Goal: Find specific page/section: Find specific page/section

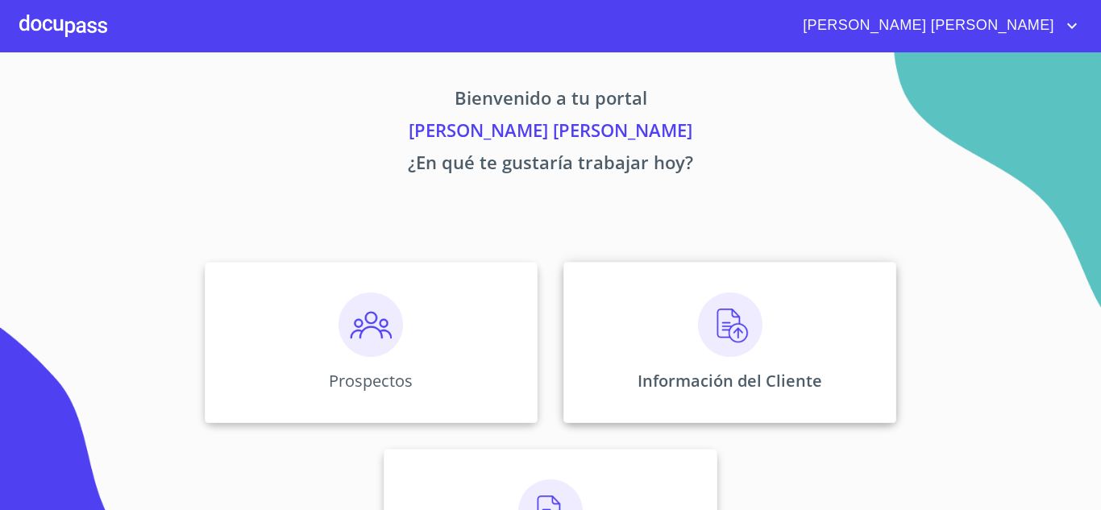
click at [695, 363] on div "Información del Cliente" at bounding box center [729, 342] width 333 height 161
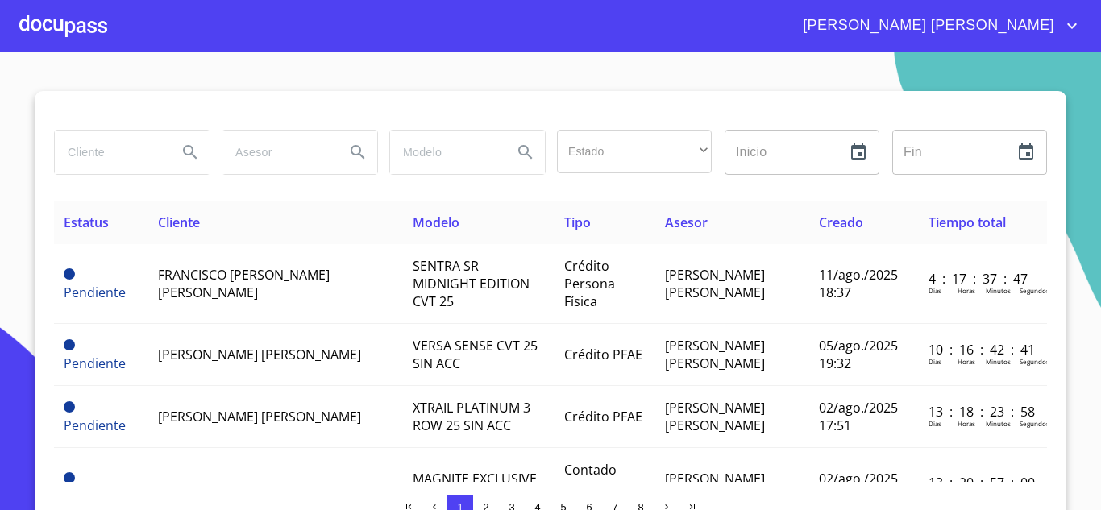
click at [110, 150] on input "search" at bounding box center [110, 153] width 110 height 44
type input "[PERSON_NAME]"
click at [182, 153] on icon "Search" at bounding box center [189, 152] width 19 height 19
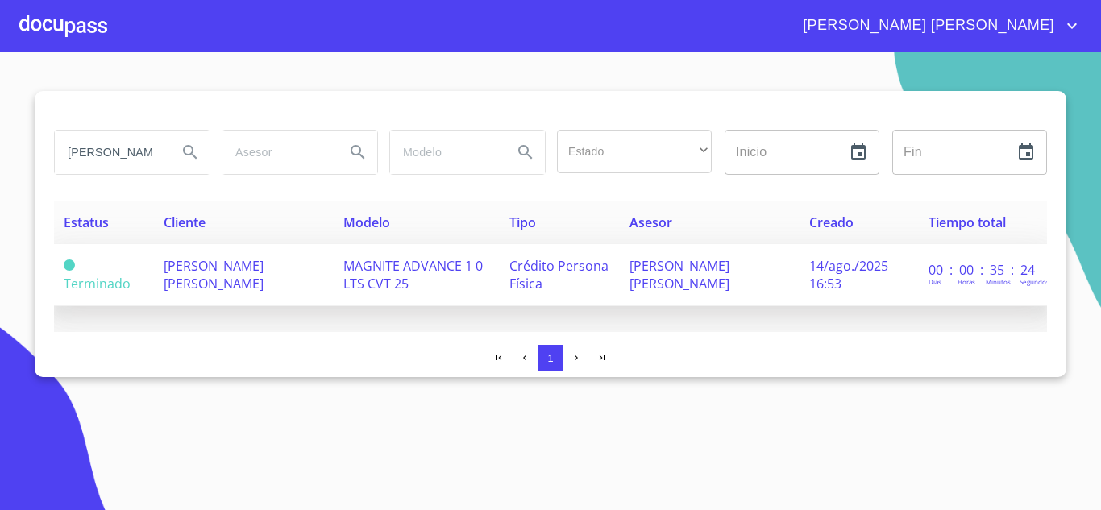
click at [205, 262] on span "[PERSON_NAME] [PERSON_NAME]" at bounding box center [214, 274] width 100 height 35
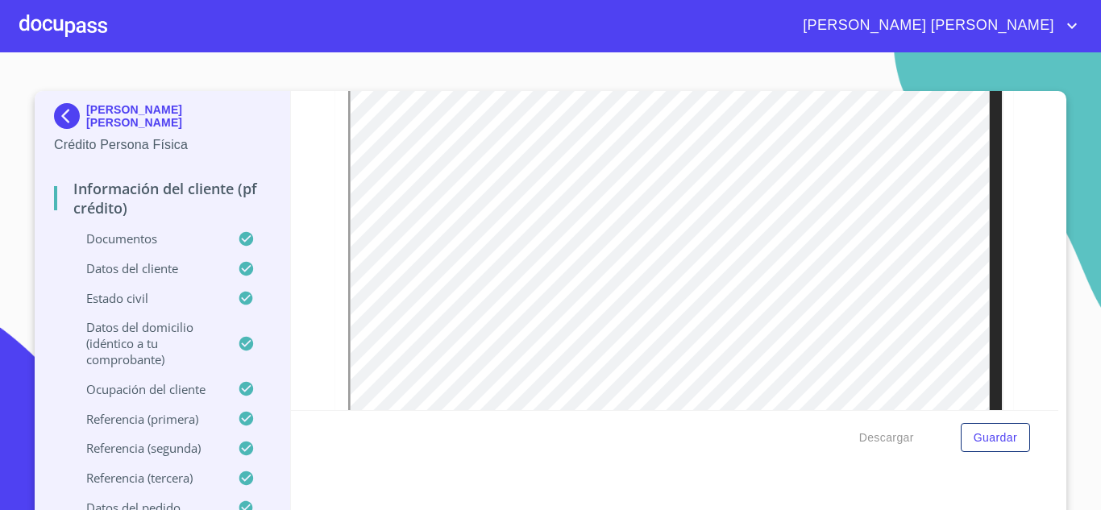
scroll to position [769, 0]
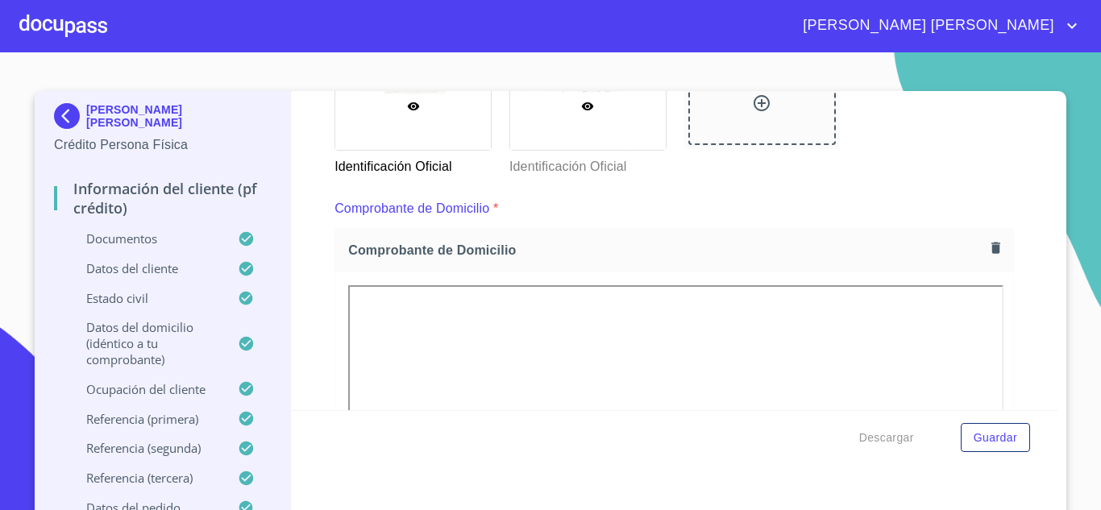
click at [541, 131] on div at bounding box center [588, 106] width 156 height 88
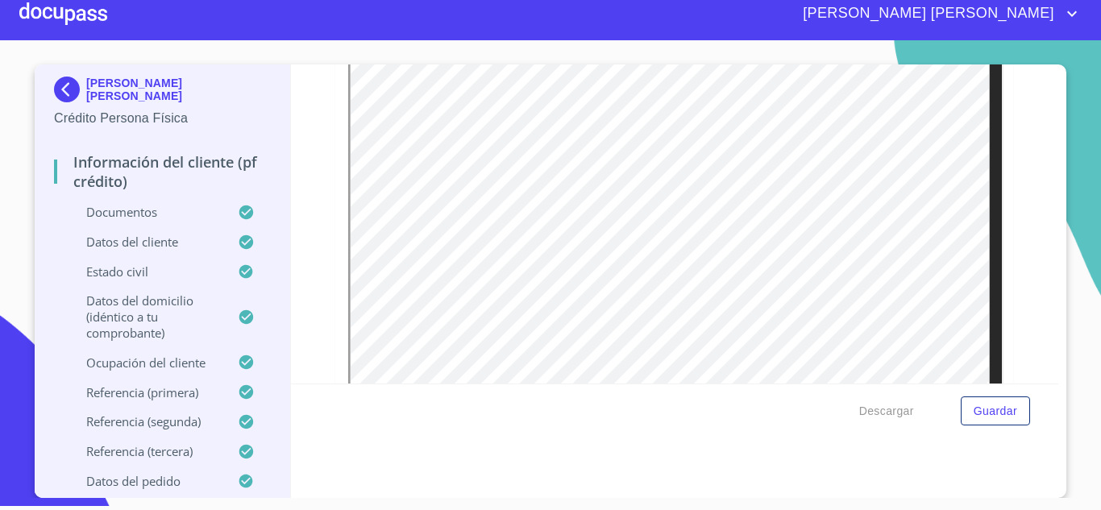
scroll to position [334, 0]
click at [26, 22] on div at bounding box center [63, 14] width 88 height 52
